Goal: Navigation & Orientation: Find specific page/section

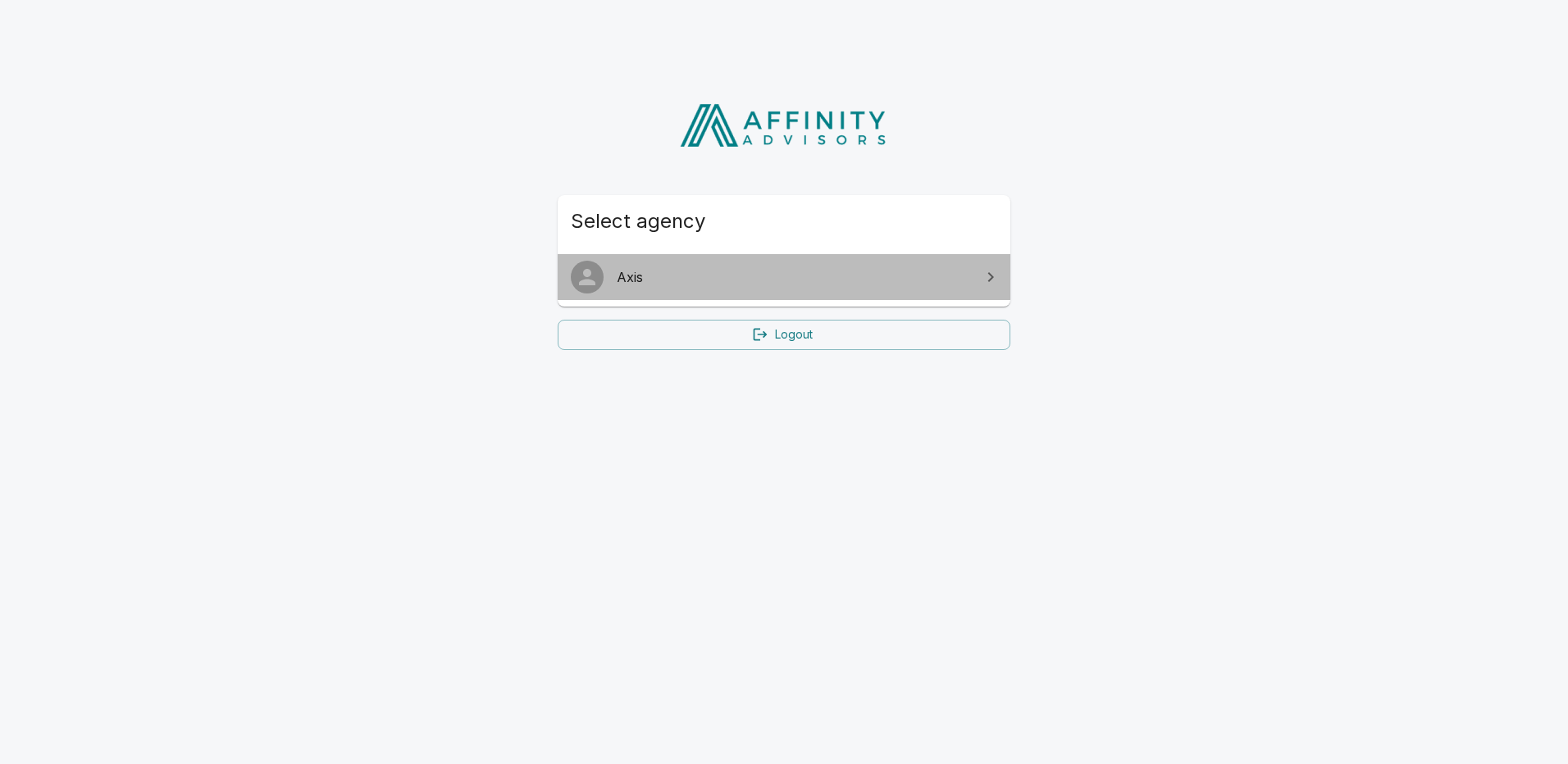
click at [664, 270] on span "Axis" at bounding box center [793, 277] width 354 height 20
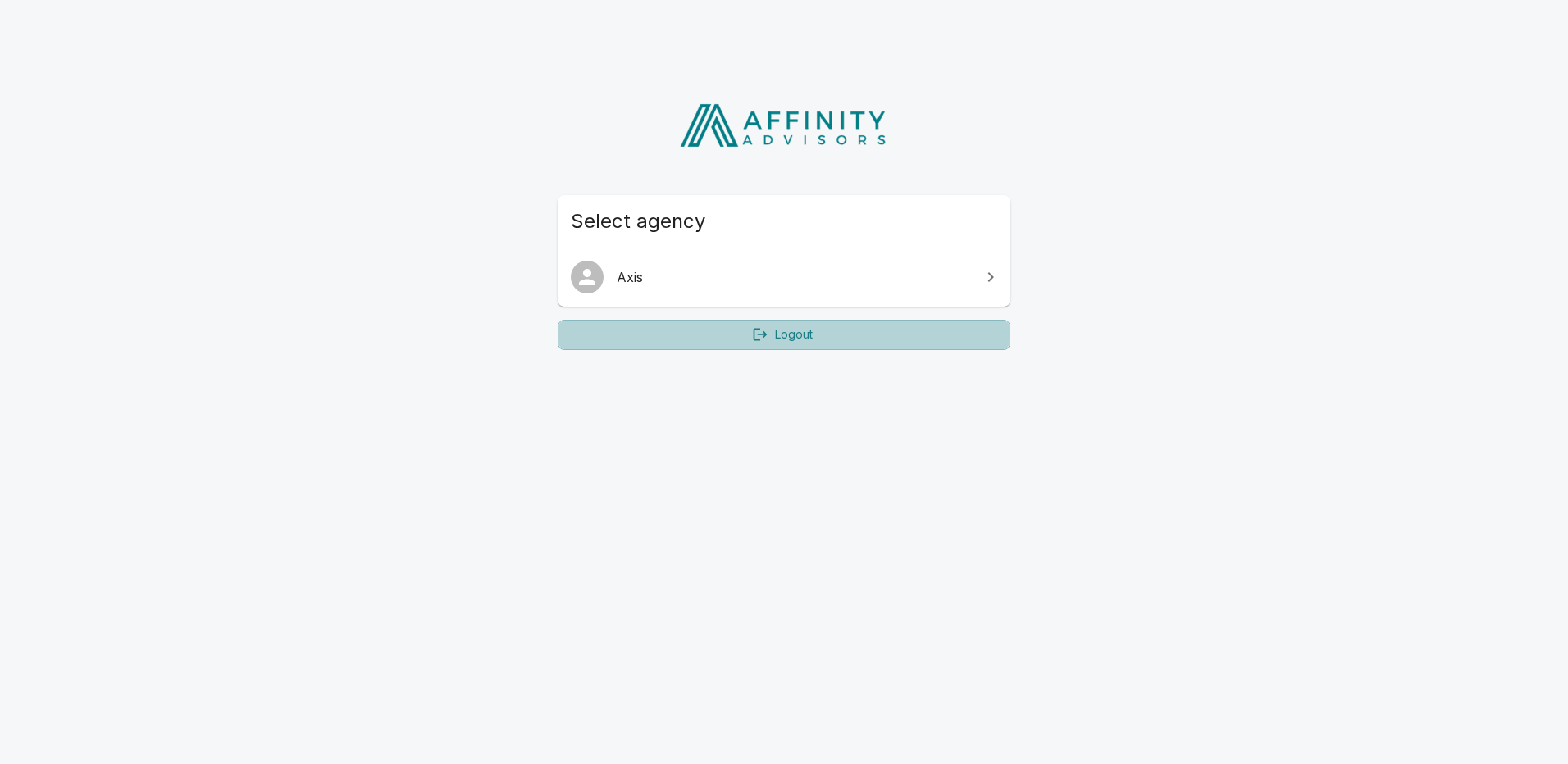
click at [749, 332] on link "Logout" at bounding box center [784, 335] width 453 height 31
